Goal: Communication & Community: Share content

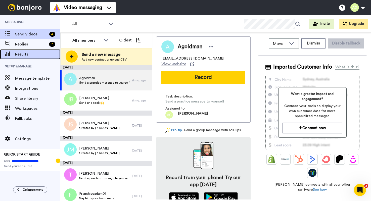
click at [30, 56] on span "Results" at bounding box center [37, 54] width 45 height 6
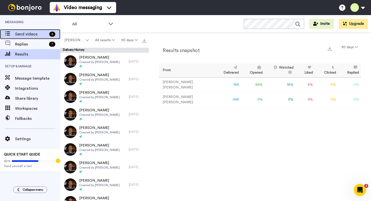
click at [29, 32] on span "Send videos" at bounding box center [31, 34] width 32 height 6
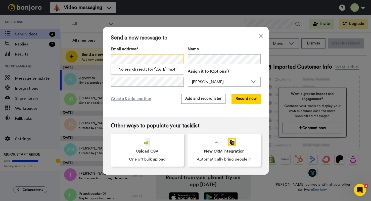
click at [106, 59] on div "Send a new message to Email address* No search result for ‘ 09-15-55.mp4 ’ Name…" at bounding box center [186, 72] width 166 height 90
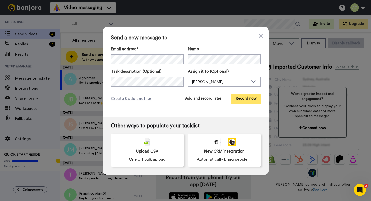
click at [253, 101] on button "Record now" at bounding box center [246, 99] width 29 height 10
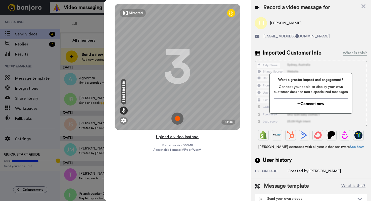
click at [174, 138] on button "Upload a video instead" at bounding box center [178, 137] width 46 height 7
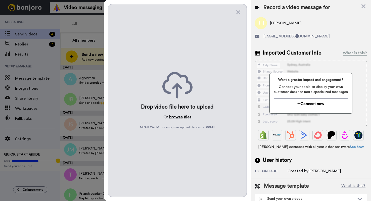
click at [175, 118] on button "browse" at bounding box center [176, 117] width 14 height 6
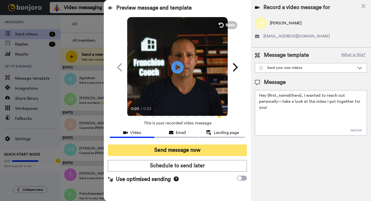
click at [200, 152] on button "Send message now" at bounding box center [177, 151] width 139 height 12
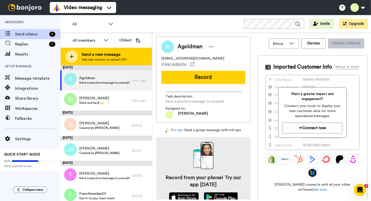
click at [85, 57] on span "Send a new message" at bounding box center [104, 55] width 45 height 6
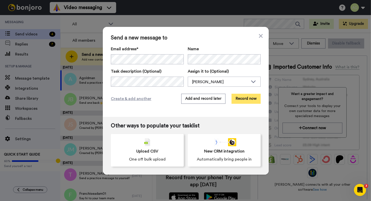
click at [249, 100] on button "Record now" at bounding box center [246, 99] width 29 height 10
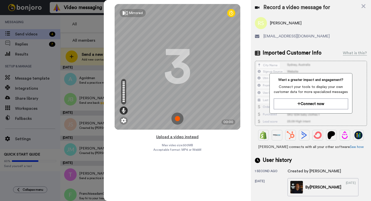
click at [179, 136] on button "Upload a video instead" at bounding box center [178, 137] width 46 height 7
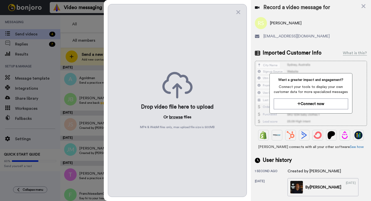
click at [175, 120] on button "browse" at bounding box center [176, 117] width 14 height 6
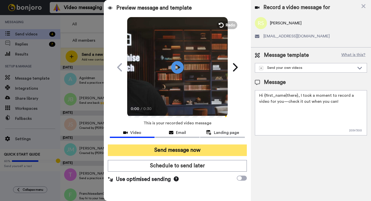
click at [205, 149] on button "Send message now" at bounding box center [177, 151] width 139 height 12
